Goal: Task Accomplishment & Management: Complete application form

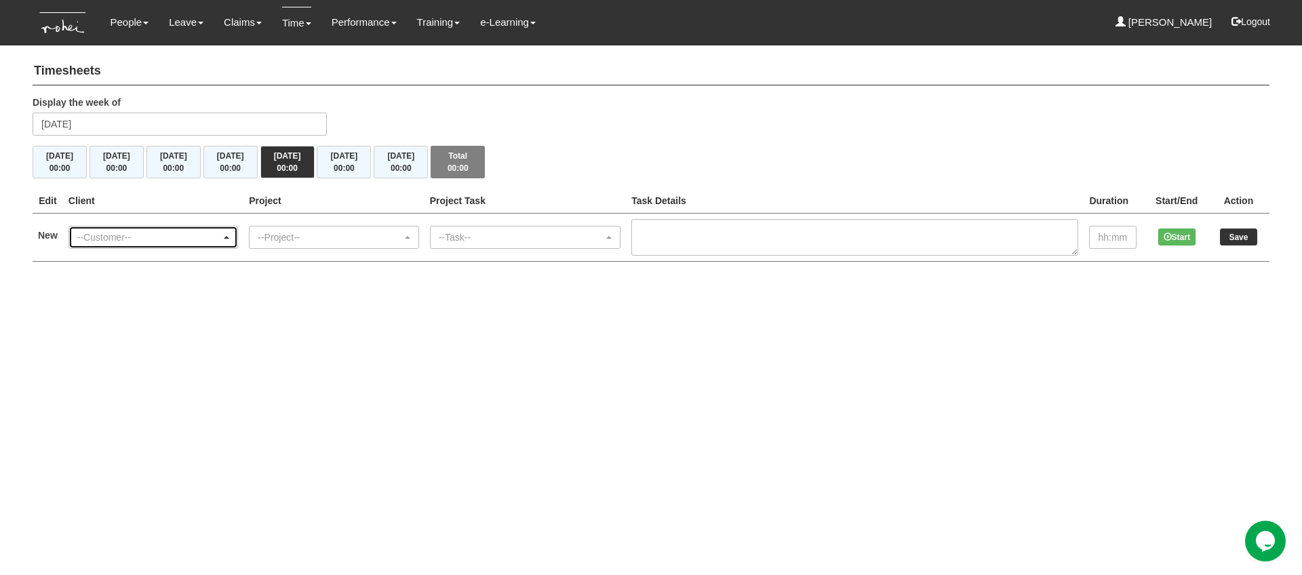
click at [214, 241] on div "--Customer--" at bounding box center [149, 238] width 144 height 14
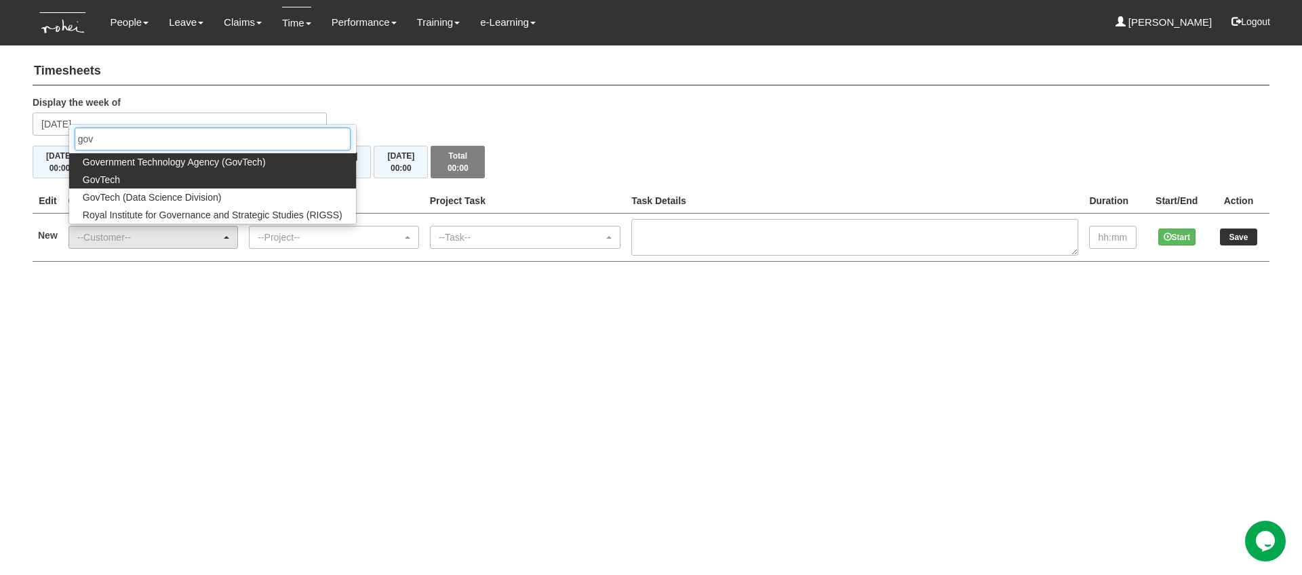
type input "gov"
click at [156, 179] on link "GovTech" at bounding box center [212, 180] width 287 height 18
select select "427"
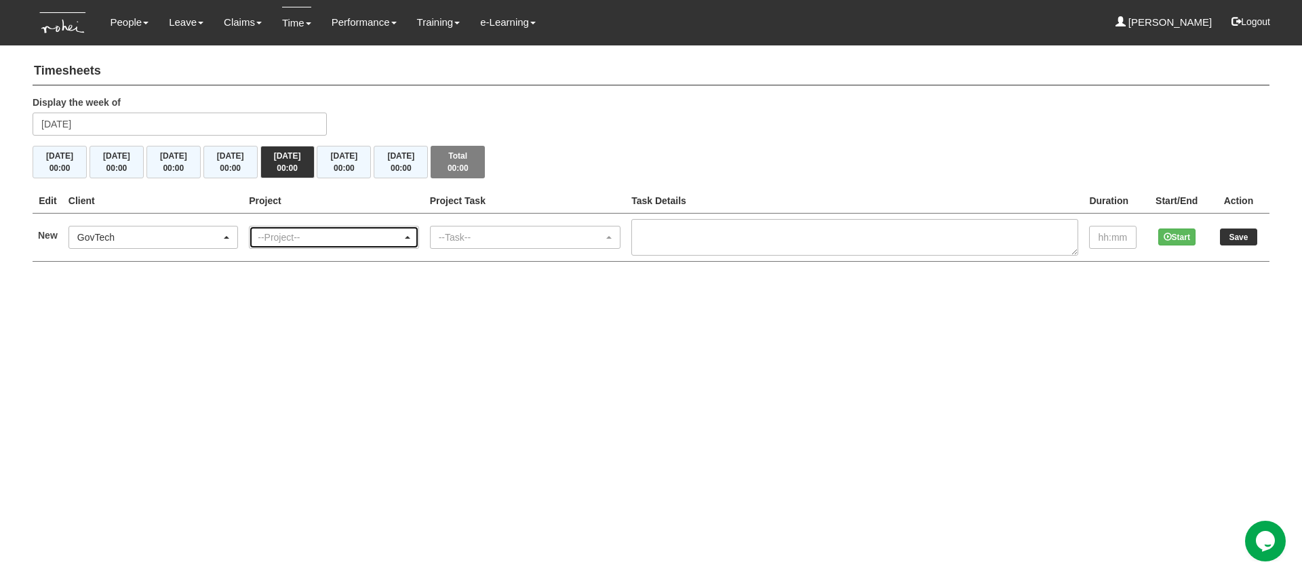
click at [287, 242] on div "--Project--" at bounding box center [330, 238] width 144 height 14
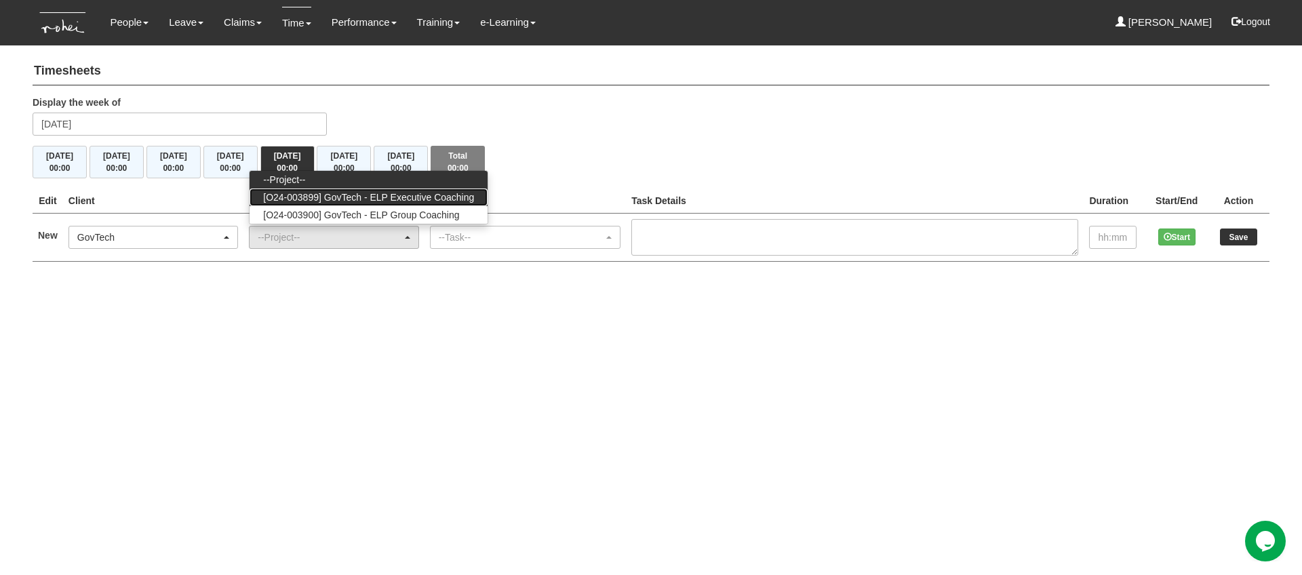
click at [378, 198] on span "[O24-003899] GovTech - ELP Executive Coaching" at bounding box center [368, 198] width 211 height 14
select select "2540"
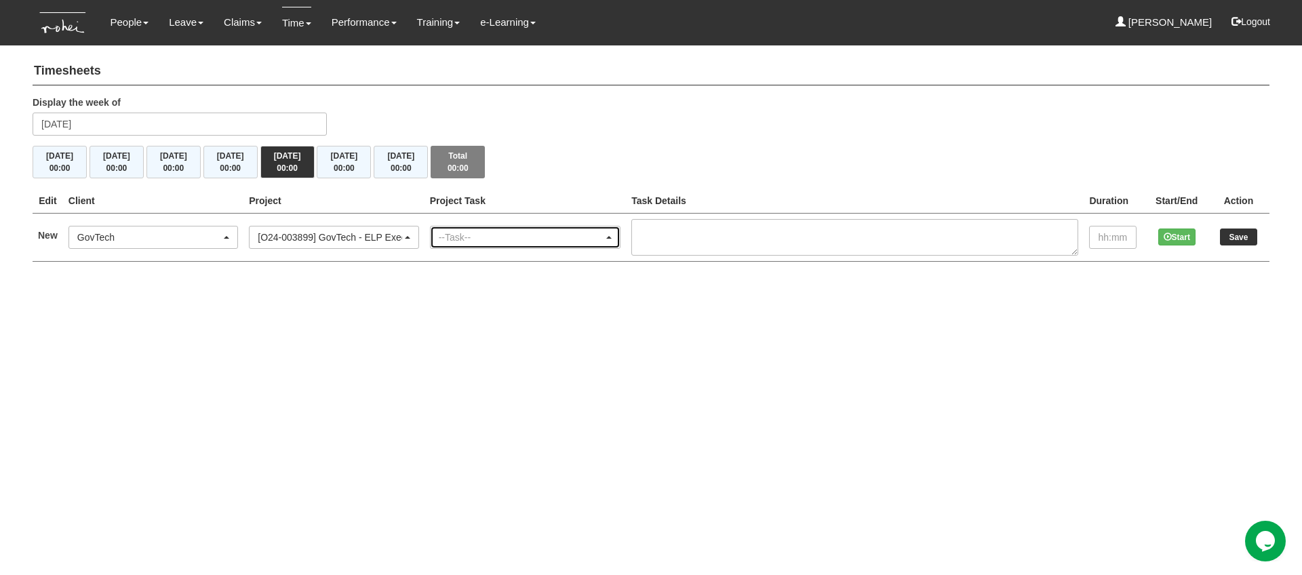
click at [502, 232] on div "--Task--" at bounding box center [521, 238] width 165 height 14
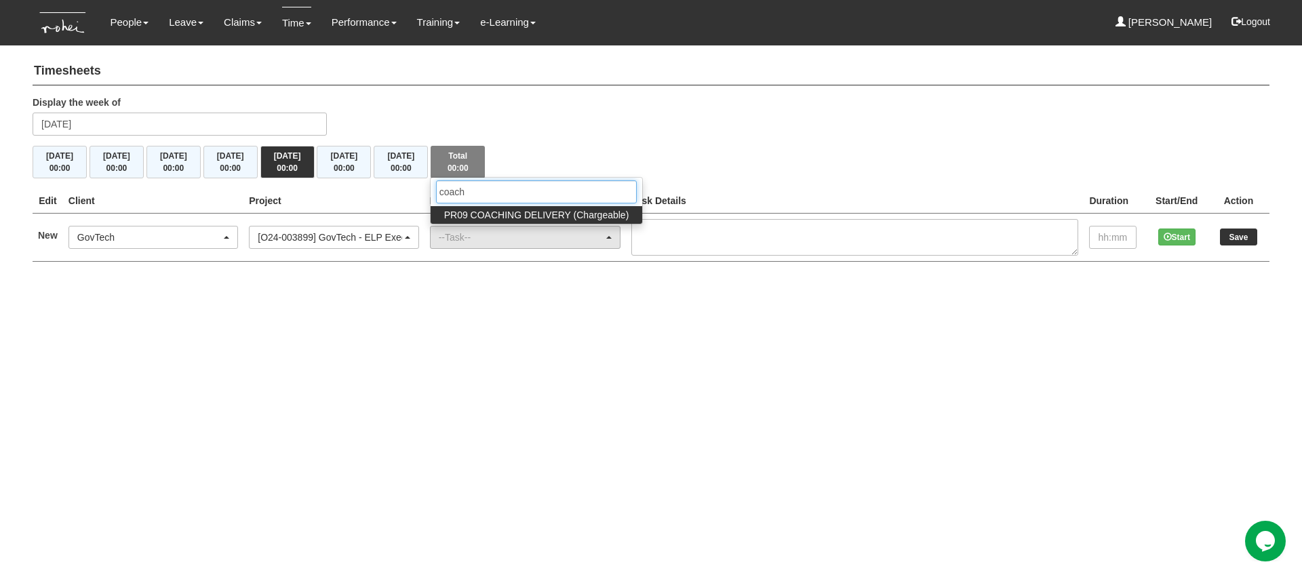
type input "coach"
click at [512, 217] on span "PR09 COACHING DELIVERY (Chargeable)" at bounding box center [536, 215] width 185 height 14
select select "150"
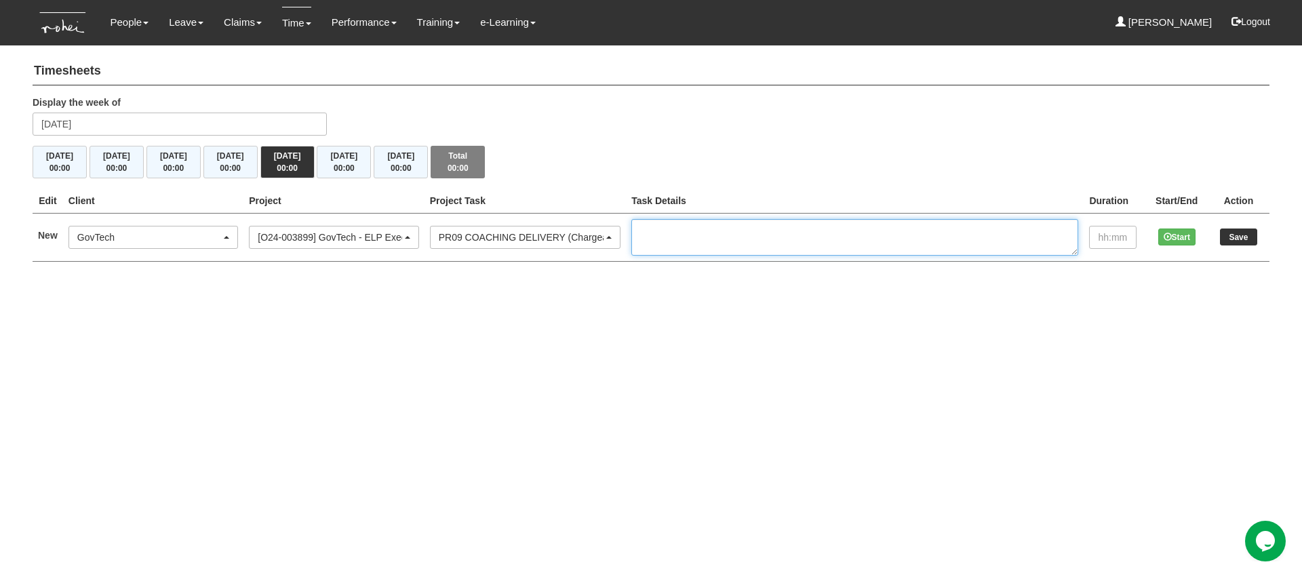
click at [699, 233] on textarea at bounding box center [854, 237] width 447 height 37
paste textarea "EC1/2 GovTech Cohort 15 [PERSON_NAME]"
type textarea "EC1/2 GovTech Cohort 15 [PERSON_NAME]"
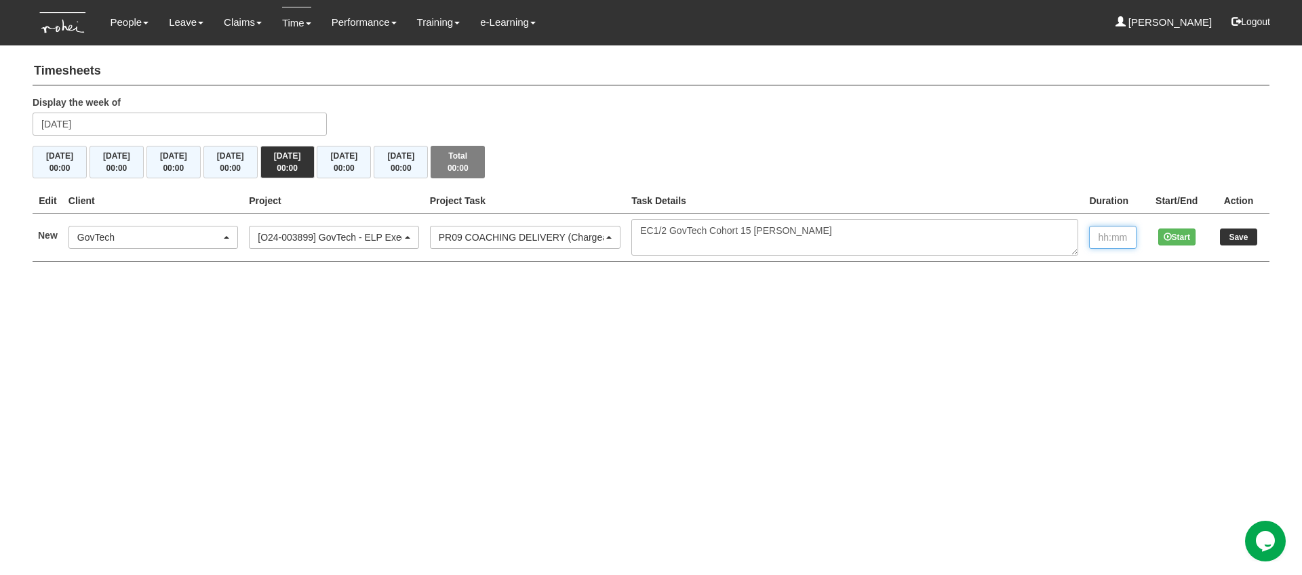
click at [1113, 231] on input "text" at bounding box center [1112, 237] width 47 height 23
type input "1:00"
click at [1239, 237] on input "Save" at bounding box center [1238, 237] width 37 height 17
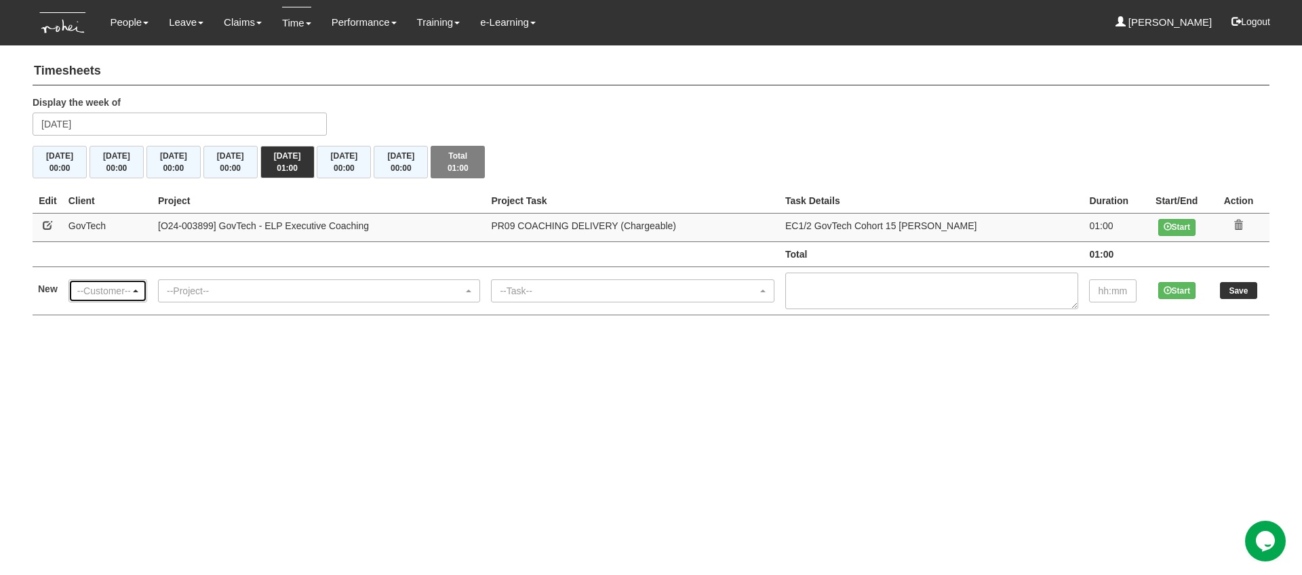
click at [102, 291] on div "--Customer--" at bounding box center [103, 291] width 53 height 14
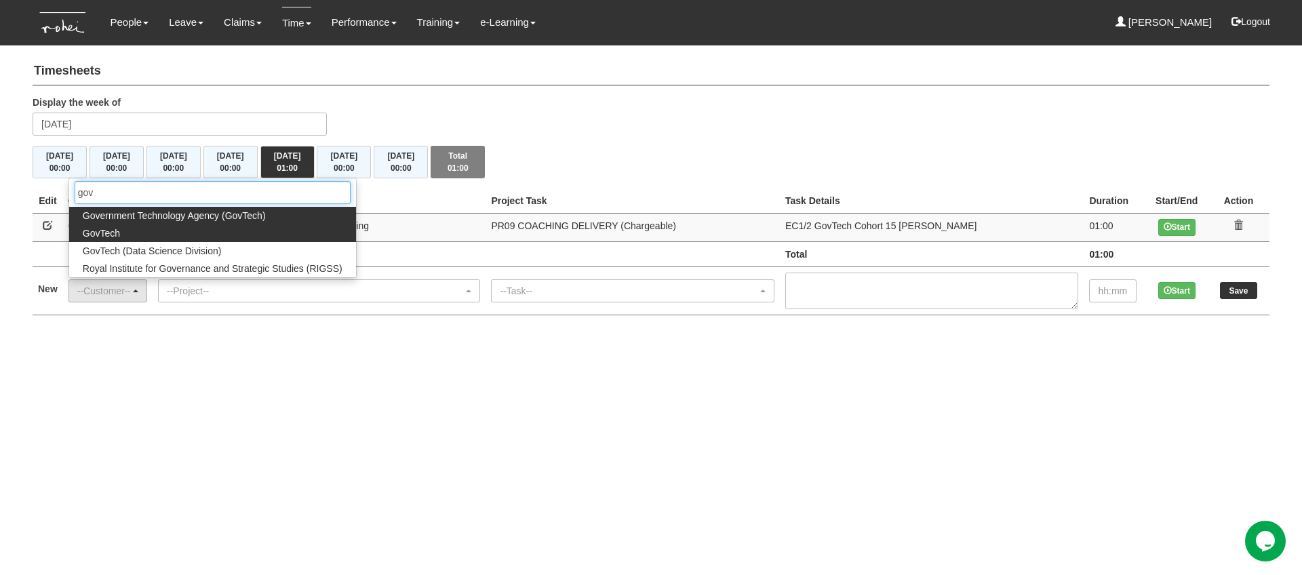
type input "gov"
click at [131, 231] on link "GovTech" at bounding box center [212, 233] width 287 height 18
select select "427"
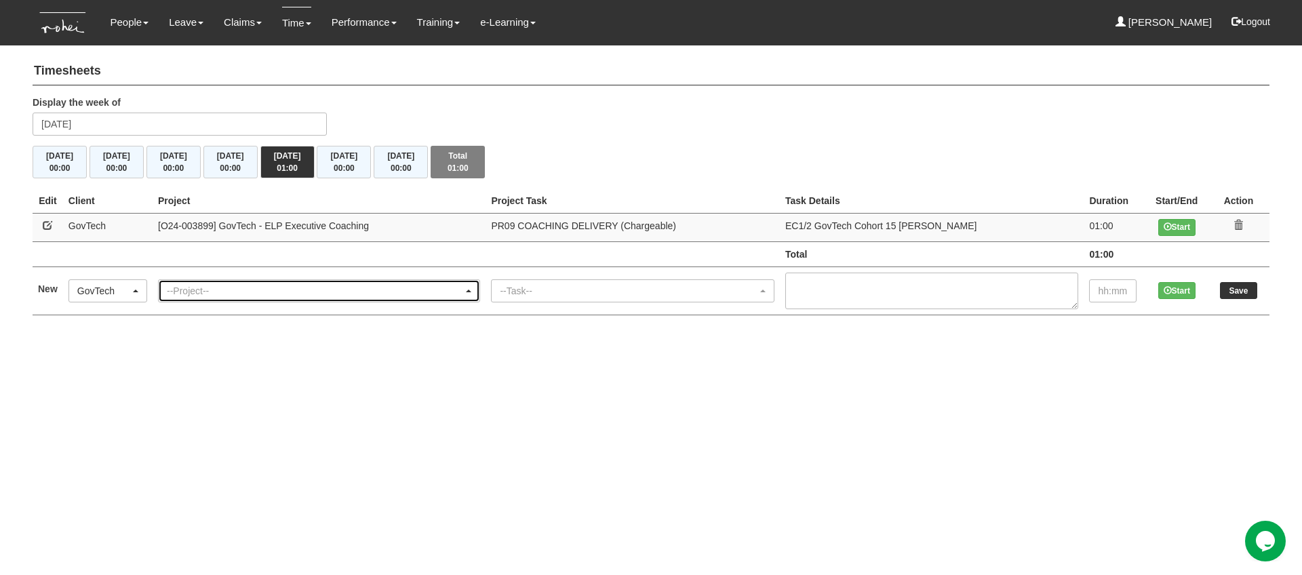
click at [283, 296] on div "--Project--" at bounding box center [315, 291] width 296 height 14
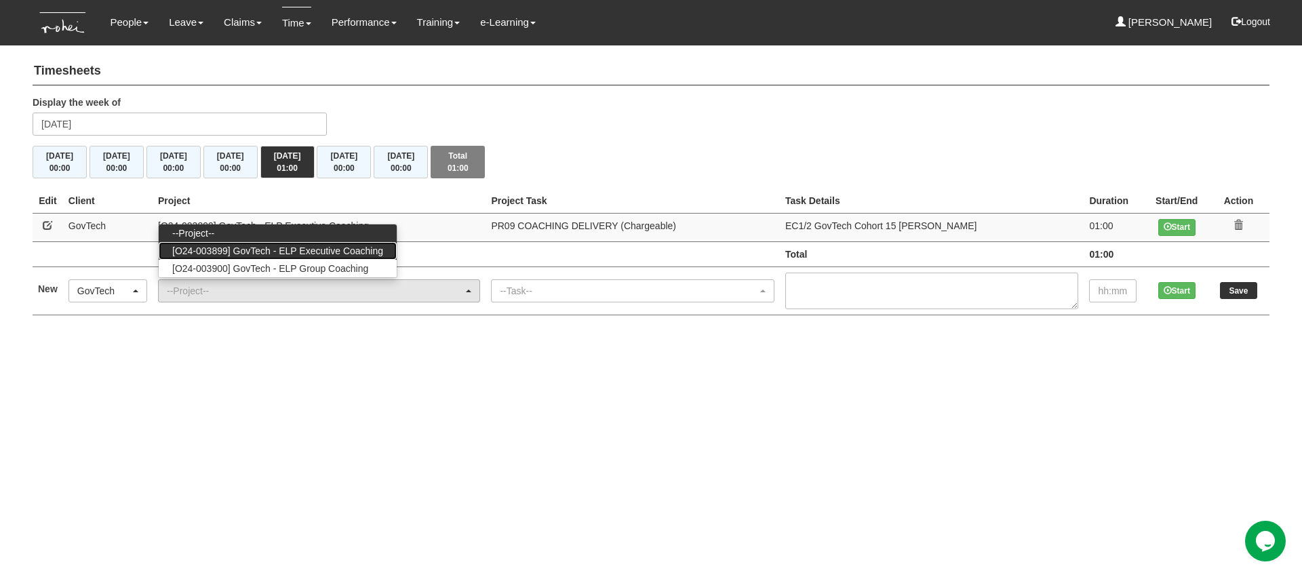
click at [300, 254] on span "[O24-003899] GovTech - ELP Executive Coaching" at bounding box center [277, 251] width 211 height 14
select select "2540"
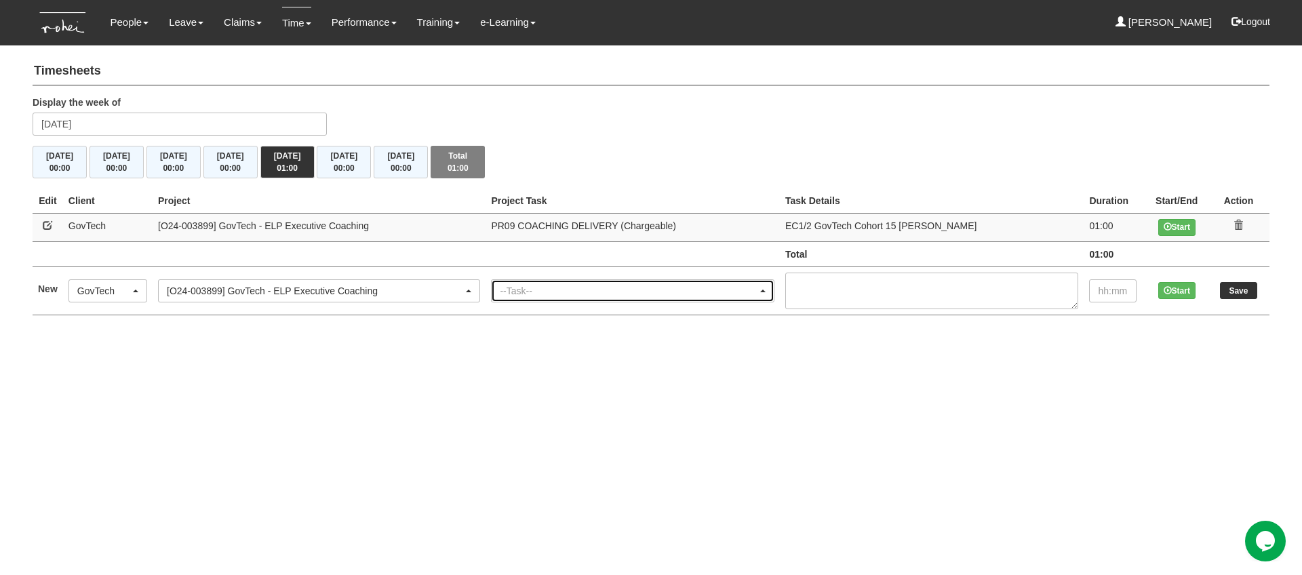
click at [549, 290] on div "--Task--" at bounding box center [629, 291] width 258 height 14
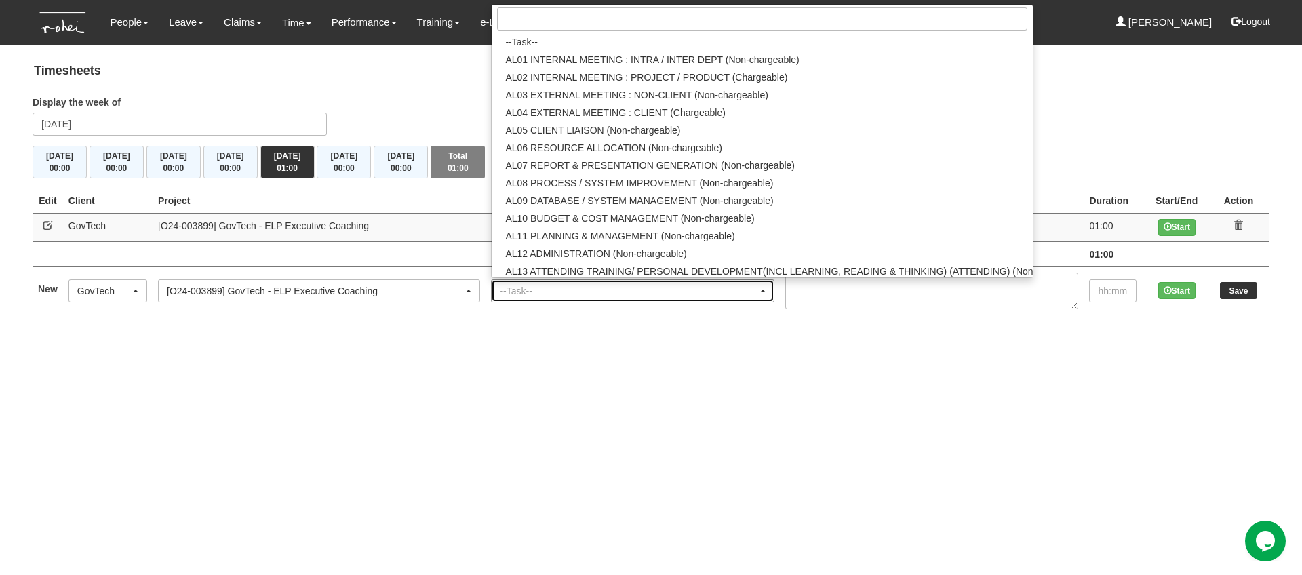
scroll to position [338, 0]
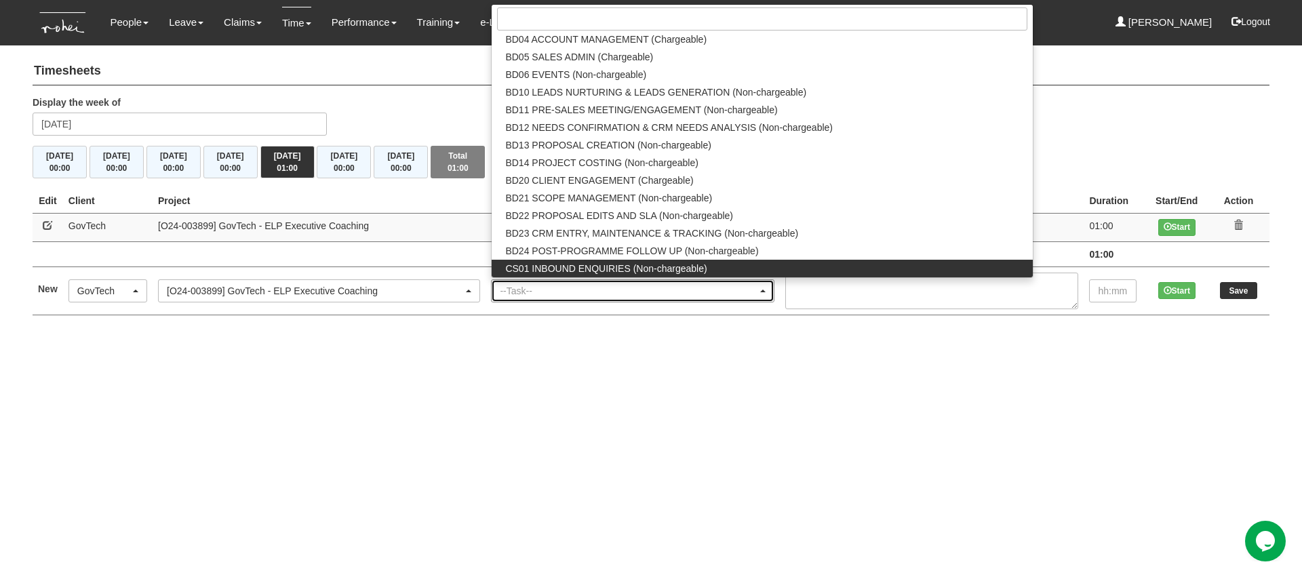
click at [549, 290] on div "--Task--" at bounding box center [629, 291] width 258 height 14
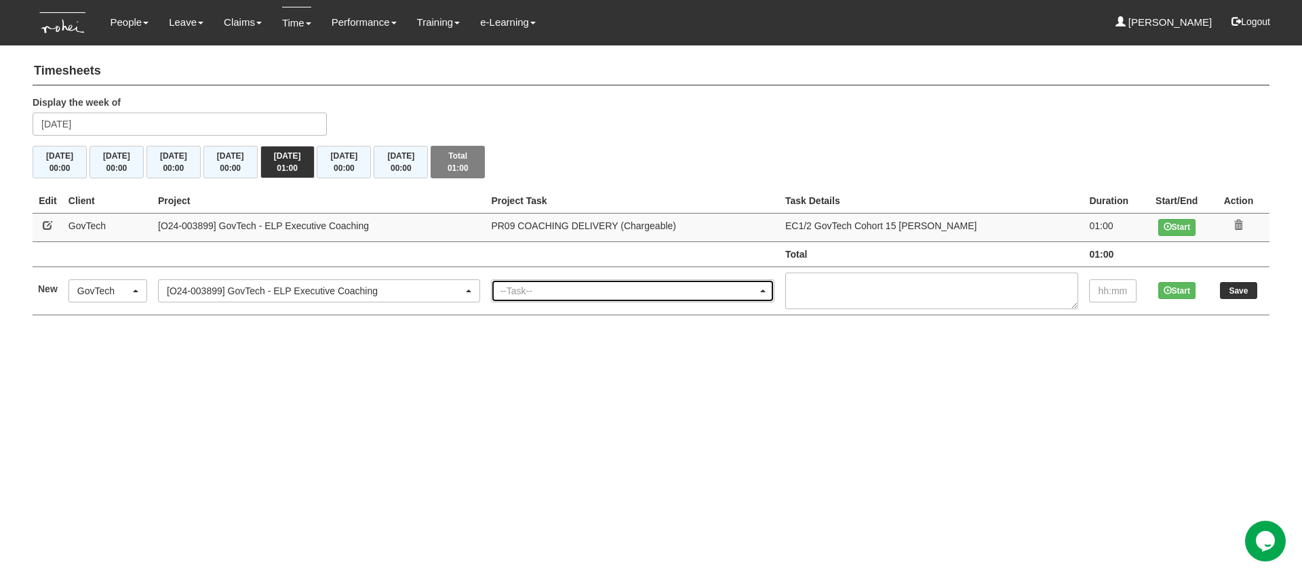
click at [604, 287] on div "--Task--" at bounding box center [629, 291] width 258 height 14
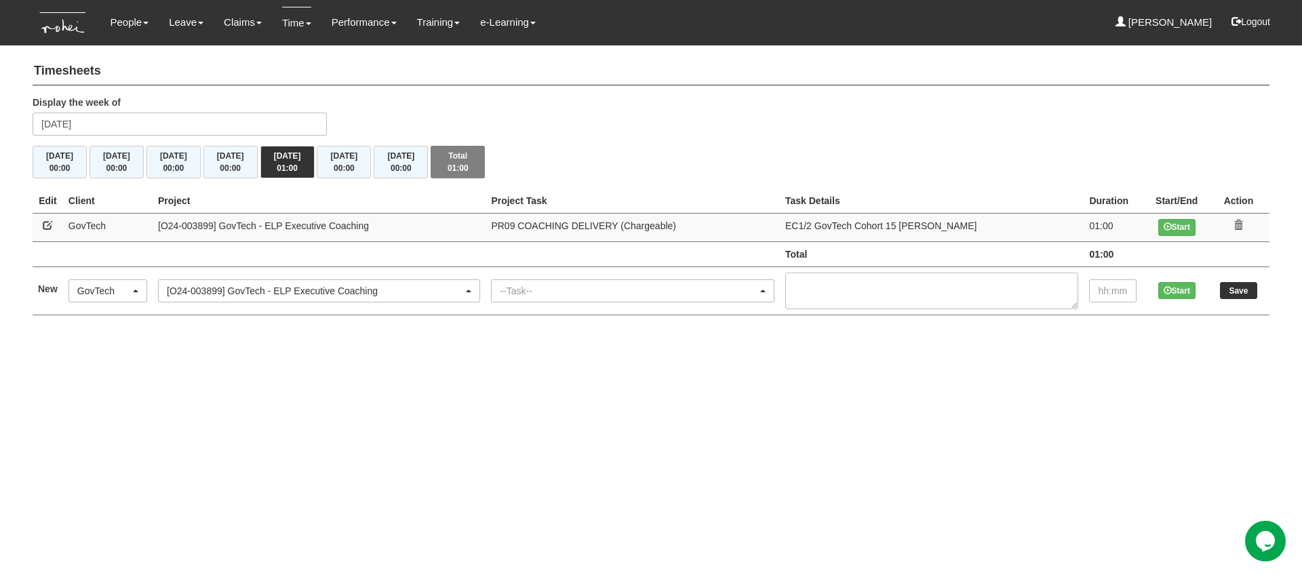
scroll to position [0, 0]
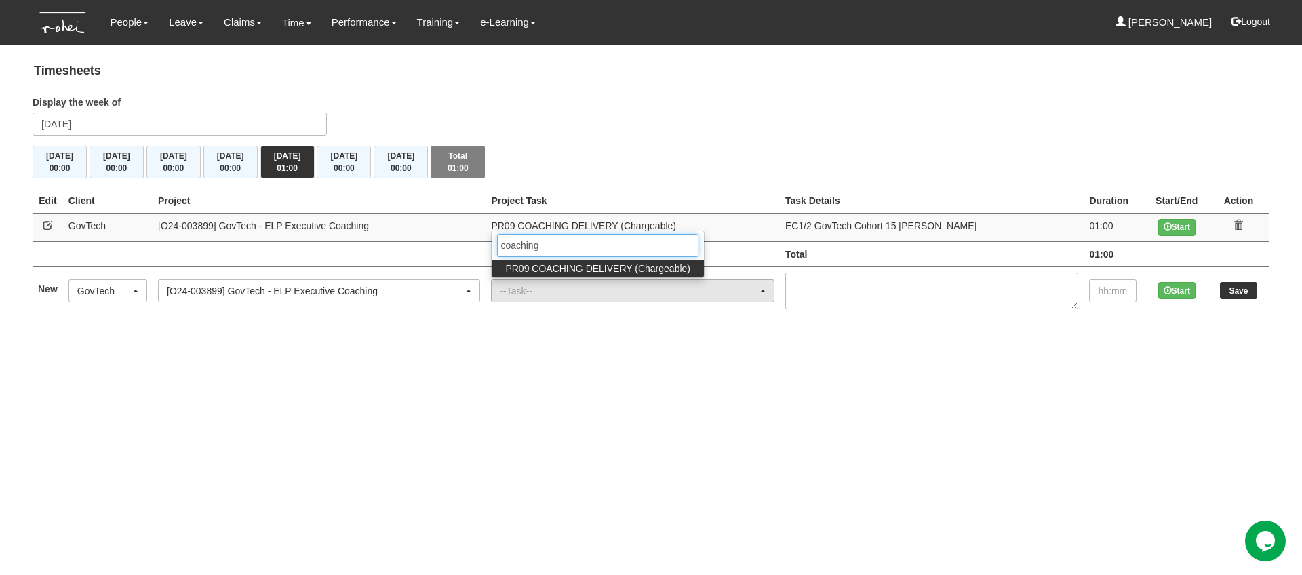
type input "coaching"
click at [619, 271] on span "PR09 COACHING DELIVERY (Chargeable)" at bounding box center [597, 269] width 185 height 14
select select "150"
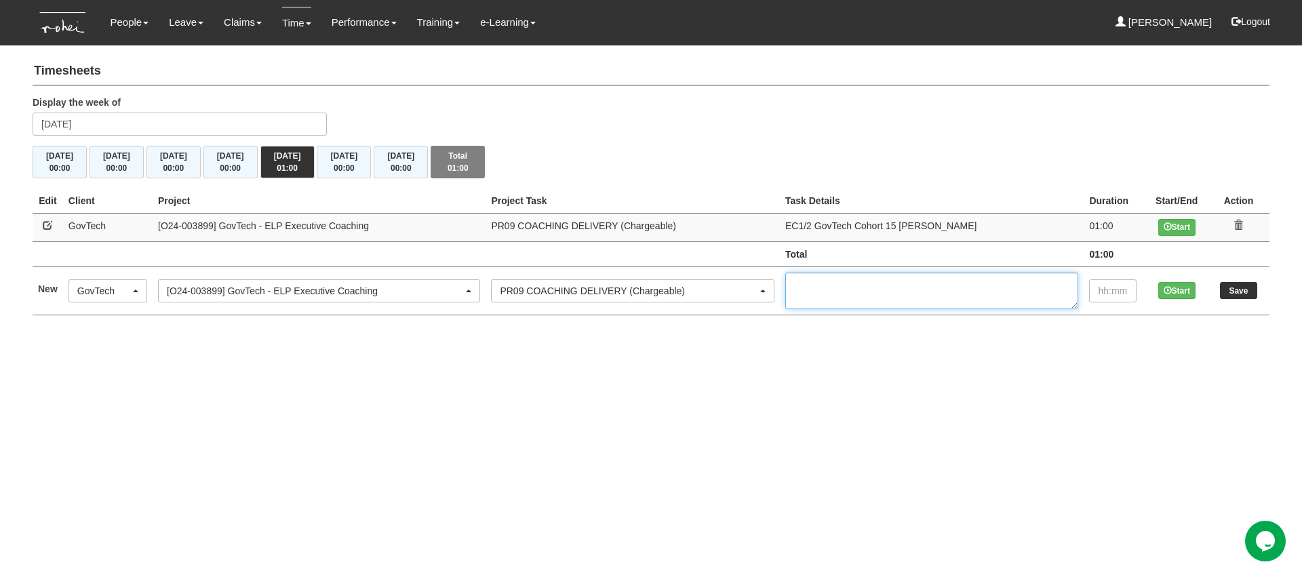
click at [852, 289] on textarea at bounding box center [931, 291] width 293 height 37
paste textarea "EC2/2 GovTech Cohort 9 Zyenudean ZAINAL"
type textarea "EC2/2 GovTech Cohort 9 Zyenudean ZAINAL"
click at [1121, 286] on input "text" at bounding box center [1112, 290] width 47 height 23
type input "1:00"
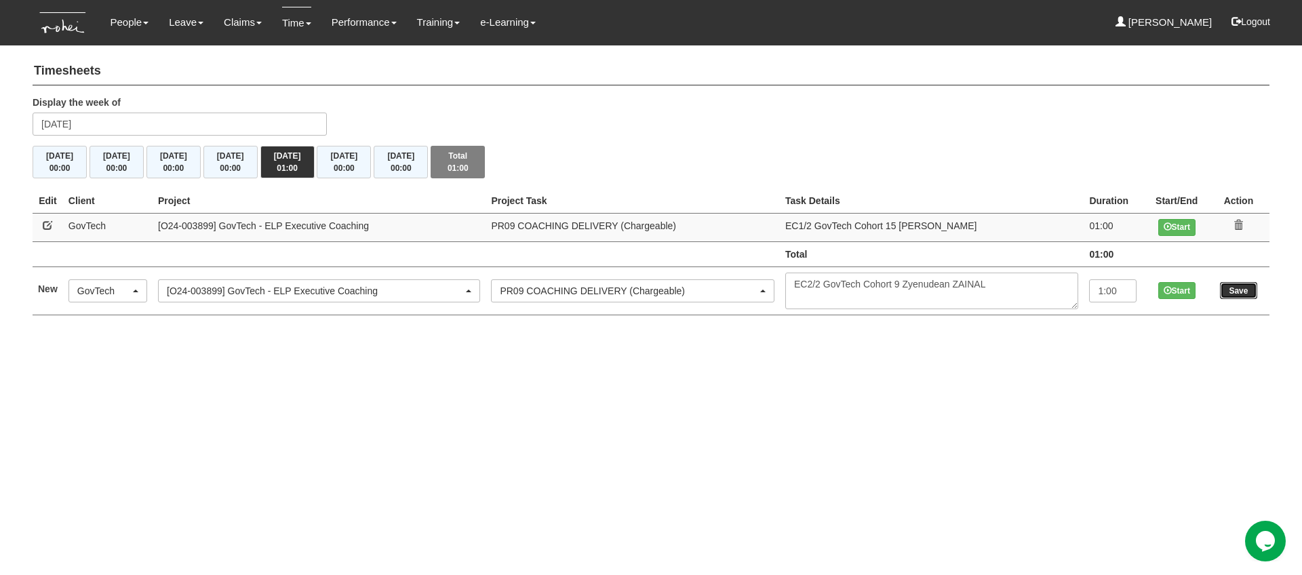
click at [1241, 286] on input "Save" at bounding box center [1238, 290] width 37 height 17
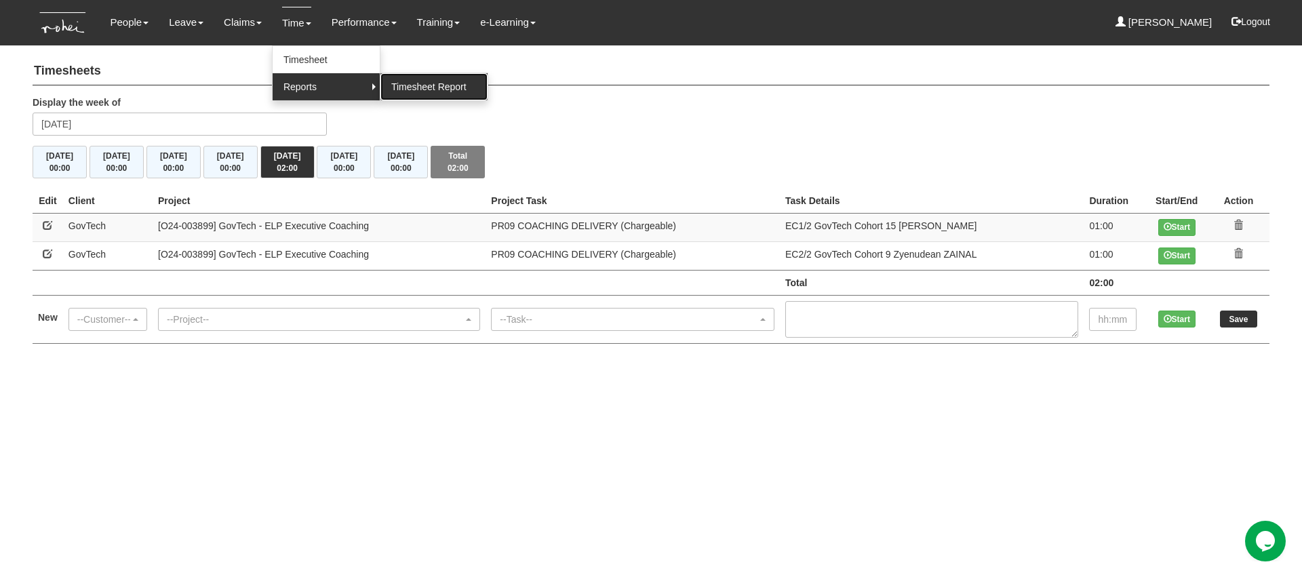
click at [420, 90] on link "Timesheet Report" at bounding box center [433, 86] width 107 height 27
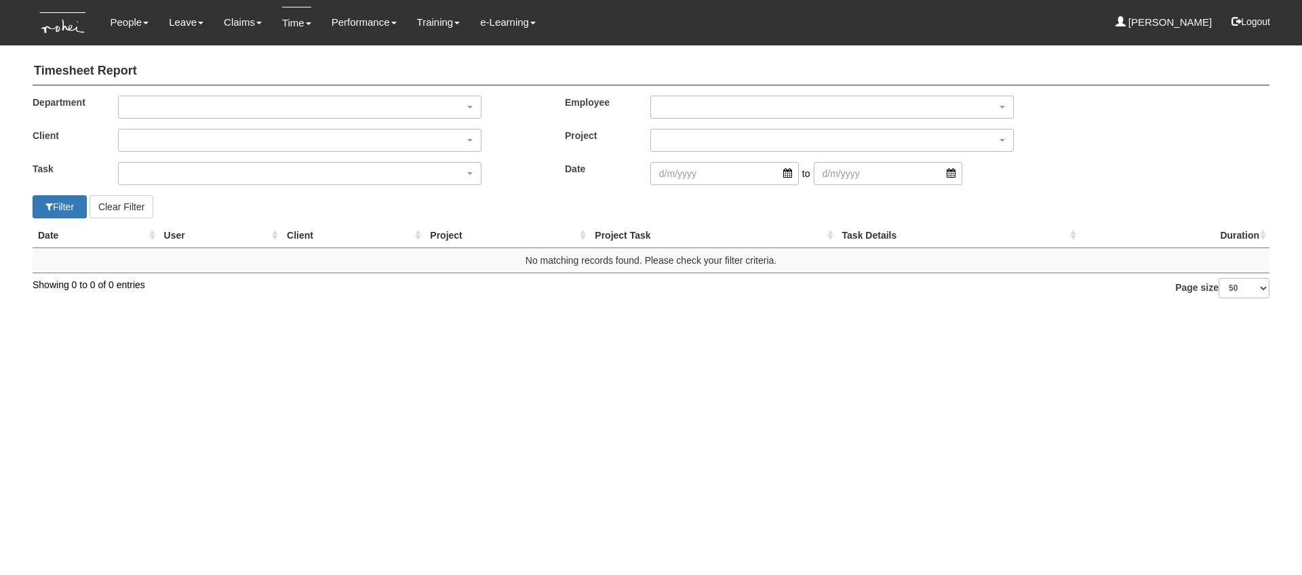
select select "50"
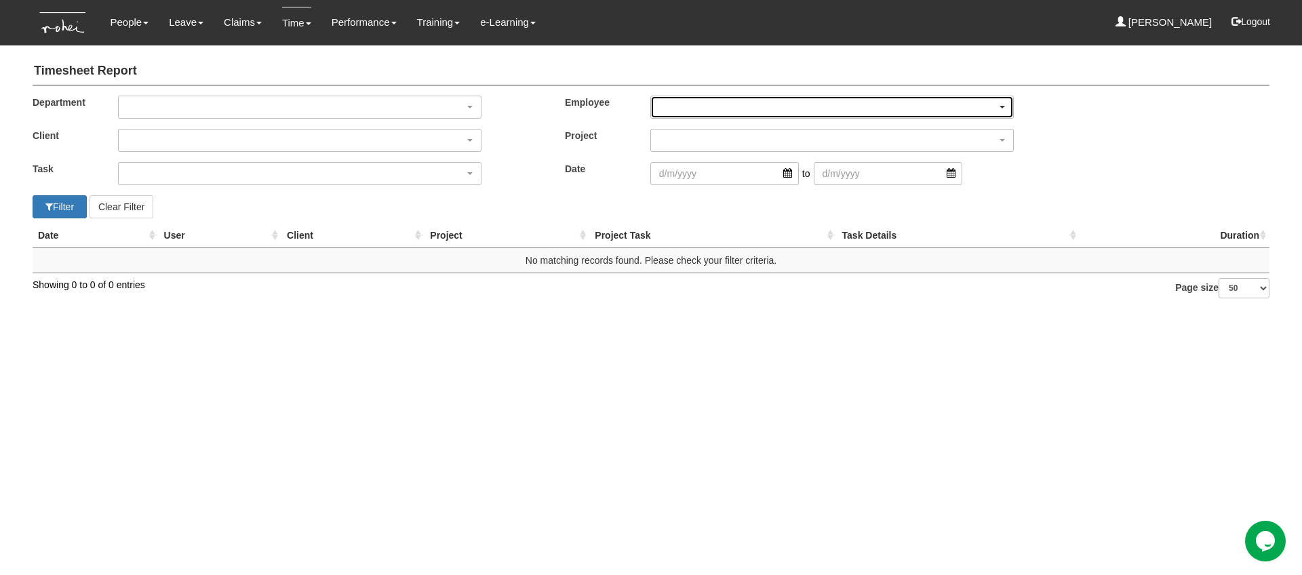
click at [697, 97] on div "button" at bounding box center [832, 107] width 362 height 22
click at [693, 152] on span "[PERSON_NAME]" at bounding box center [704, 147] width 78 height 14
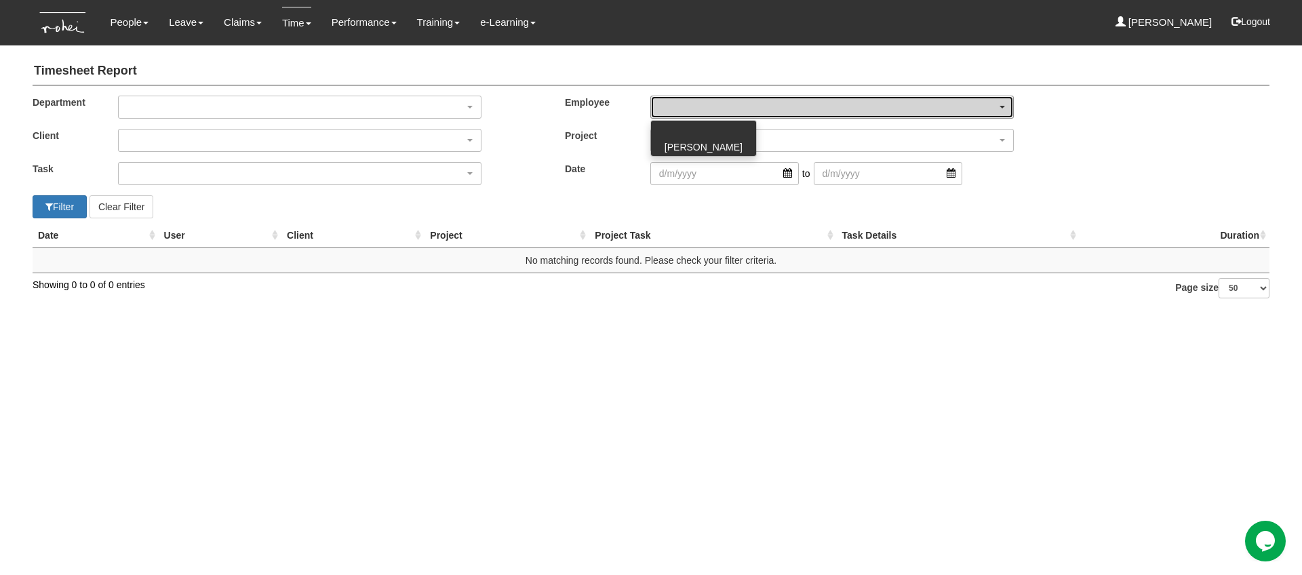
select select "f0e1ef5c-74f0-4699-8247-d9497a0ad61f"
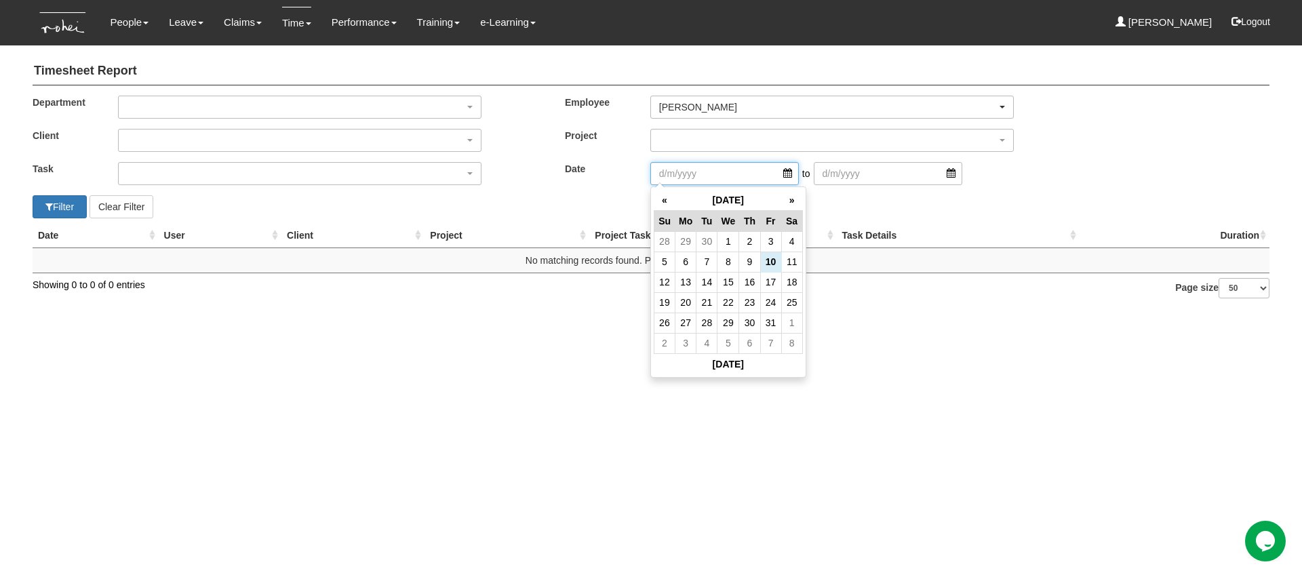
click at [768, 173] on input "search" at bounding box center [724, 173] width 148 height 23
click at [665, 195] on th "«" at bounding box center [664, 200] width 21 height 21
click at [791, 283] on td "16" at bounding box center [791, 282] width 21 height 20
type input "[DATE]"
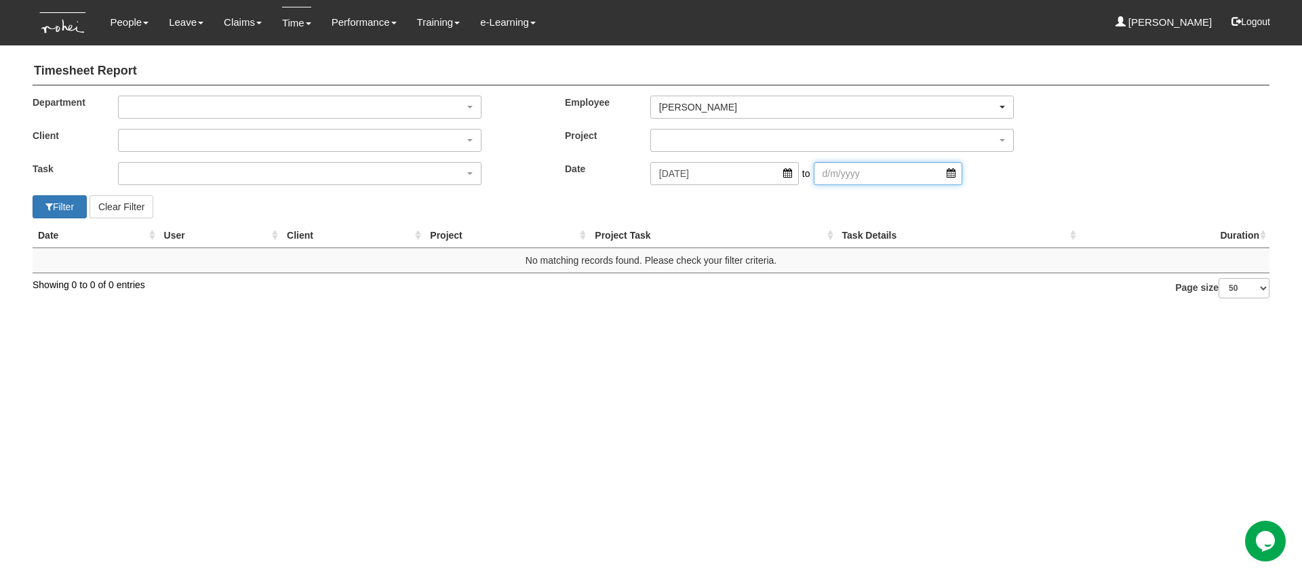
click at [917, 174] on input "search" at bounding box center [888, 173] width 148 height 23
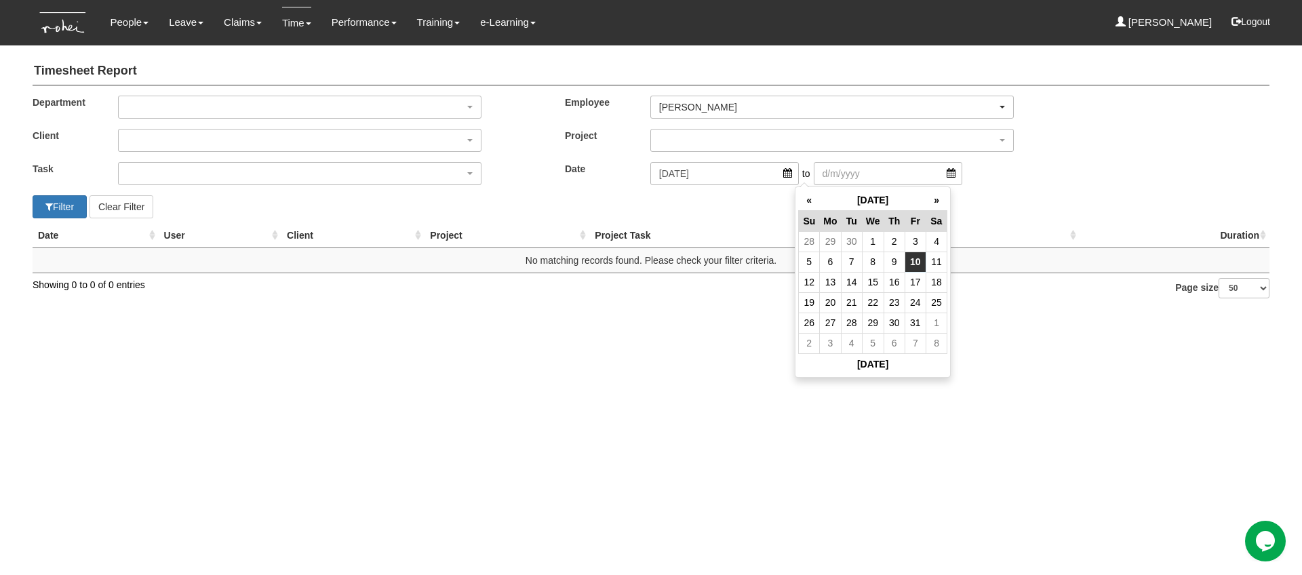
click at [919, 260] on td "10" at bounding box center [915, 262] width 21 height 20
type input "[DATE]"
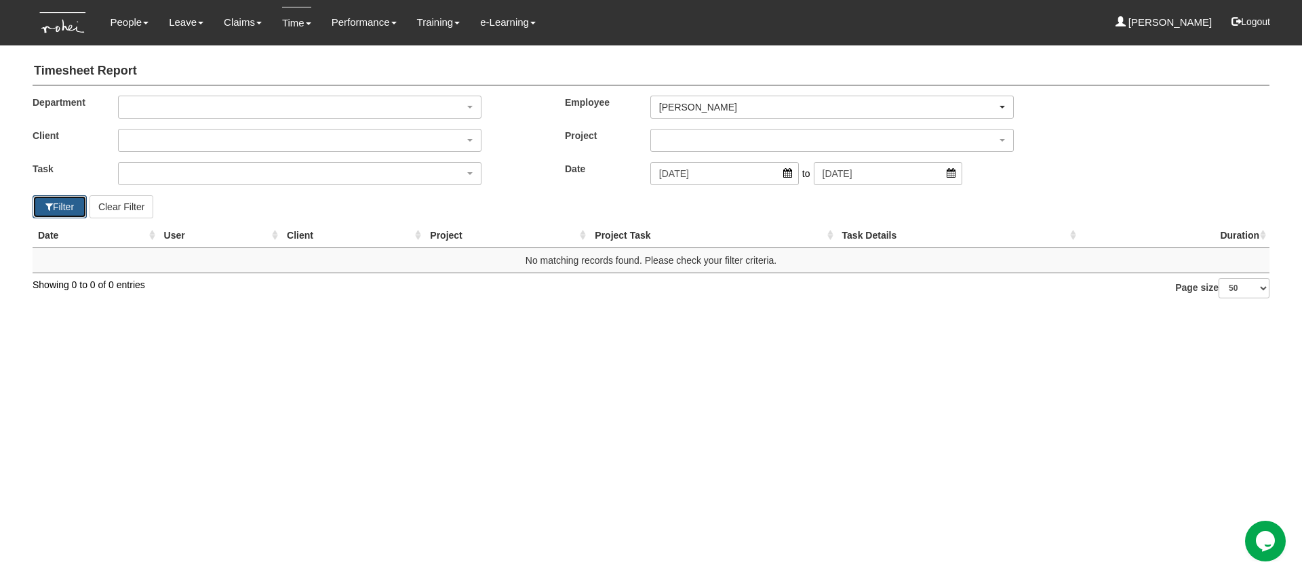
click at [41, 207] on button "Filter" at bounding box center [60, 206] width 54 height 23
select select "50"
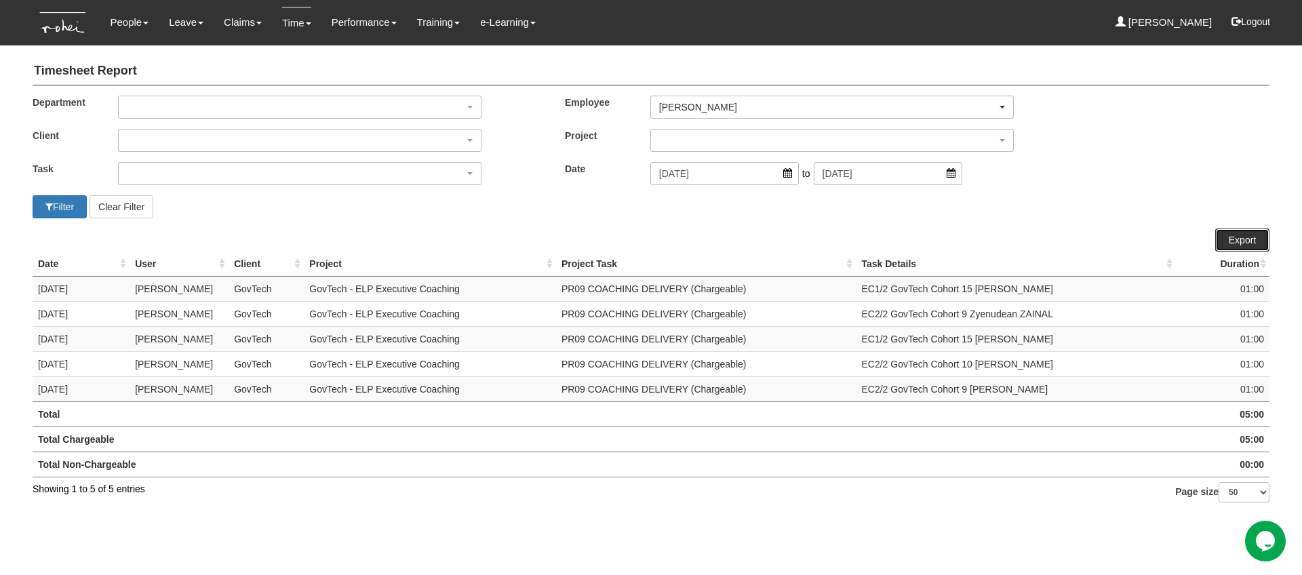
click at [1229, 234] on link "Export" at bounding box center [1242, 240] width 54 height 23
